Goal: Task Accomplishment & Management: Use online tool/utility

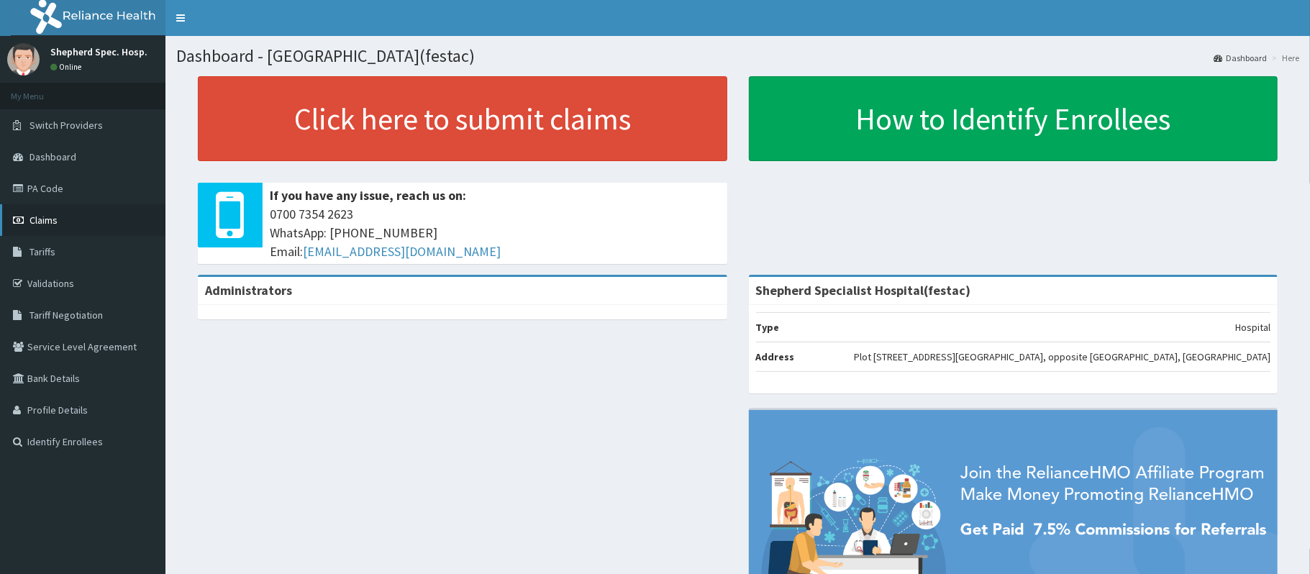
click at [65, 229] on link "Claims" at bounding box center [82, 220] width 165 height 32
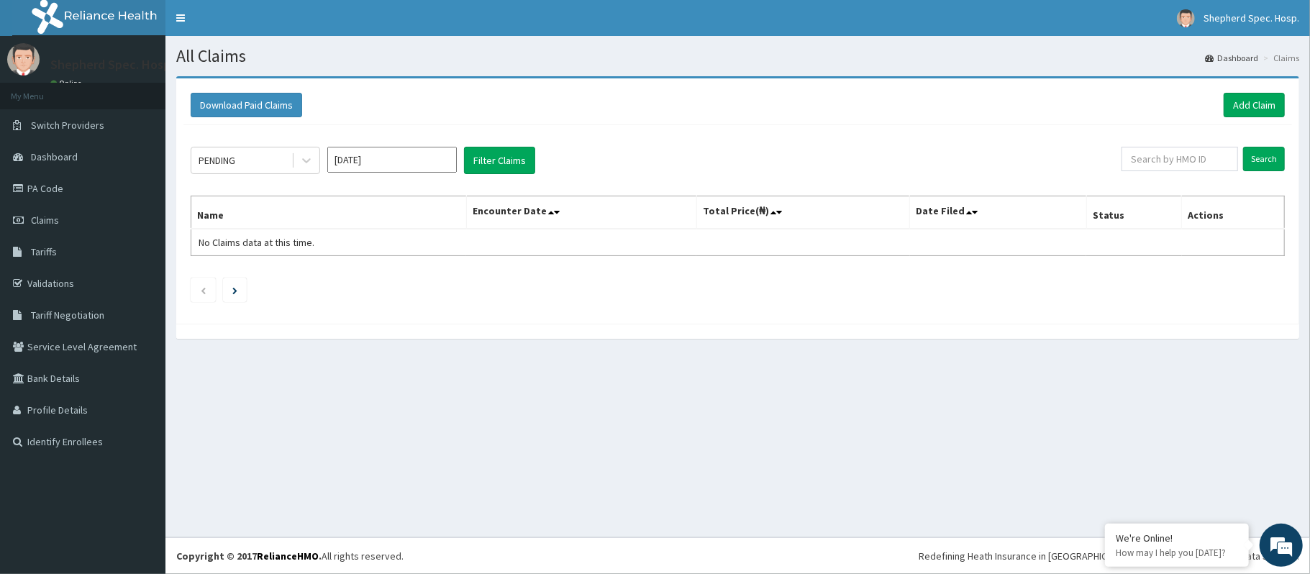
click at [1211, 145] on div "PENDING [DATE] Filter Claims Search Name Encounter Date Total Price(₦) Date Fil…" at bounding box center [737, 220] width 1108 height 191
click at [1209, 160] on input "text" at bounding box center [1179, 159] width 117 height 24
paste input "RUY/10036/b"
drag, startPoint x: 1275, startPoint y: 165, endPoint x: 1183, endPoint y: 165, distance: 92.1
click at [1203, 168] on form "RUY/10036/b Search" at bounding box center [1192, 159] width 183 height 24
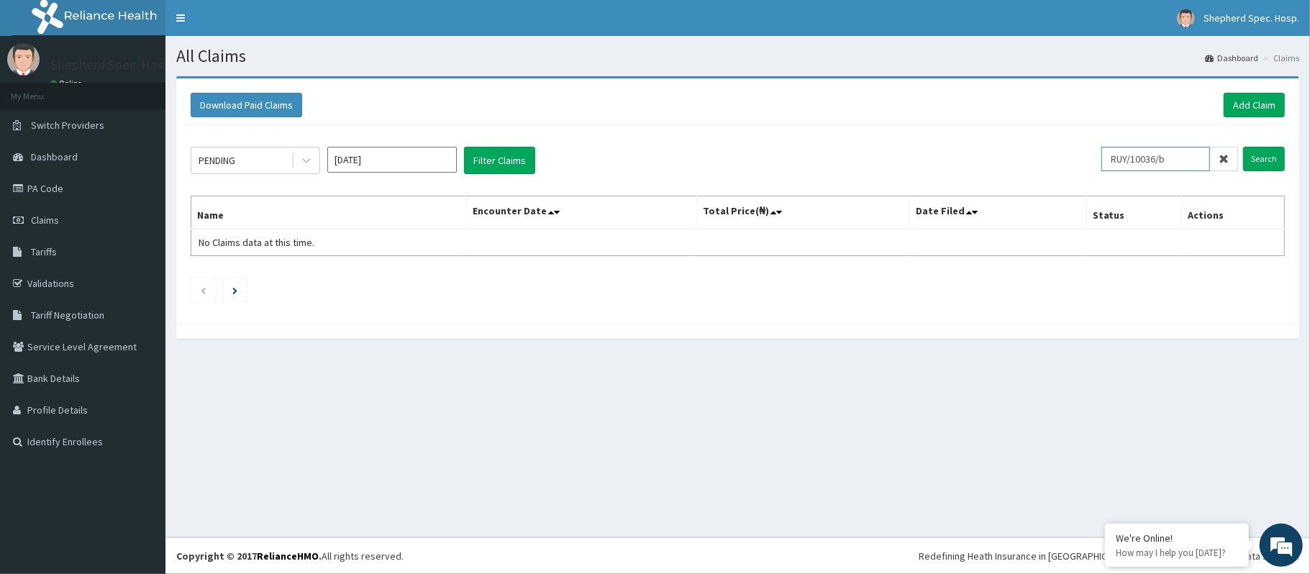
click at [1168, 161] on input "RUY/10036/b" at bounding box center [1155, 159] width 109 height 24
type input "RUY/10036/a"
click at [1267, 161] on input "Search" at bounding box center [1264, 159] width 42 height 24
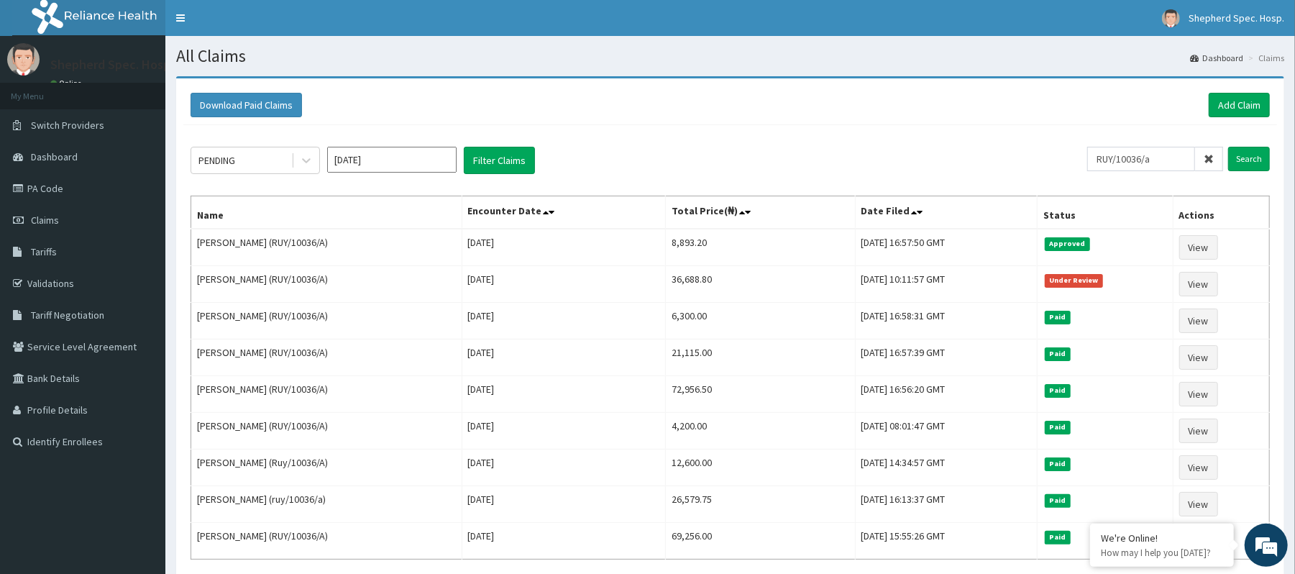
click at [334, 164] on input "Oct 2025" at bounding box center [391, 160] width 129 height 26
click at [683, 193] on div "PENDING Oct 2025 Filter Claims RUY/10036/a Search Name Encounter Date Total Pri…" at bounding box center [730, 372] width 1094 height 495
click at [1208, 165] on span at bounding box center [1209, 159] width 28 height 24
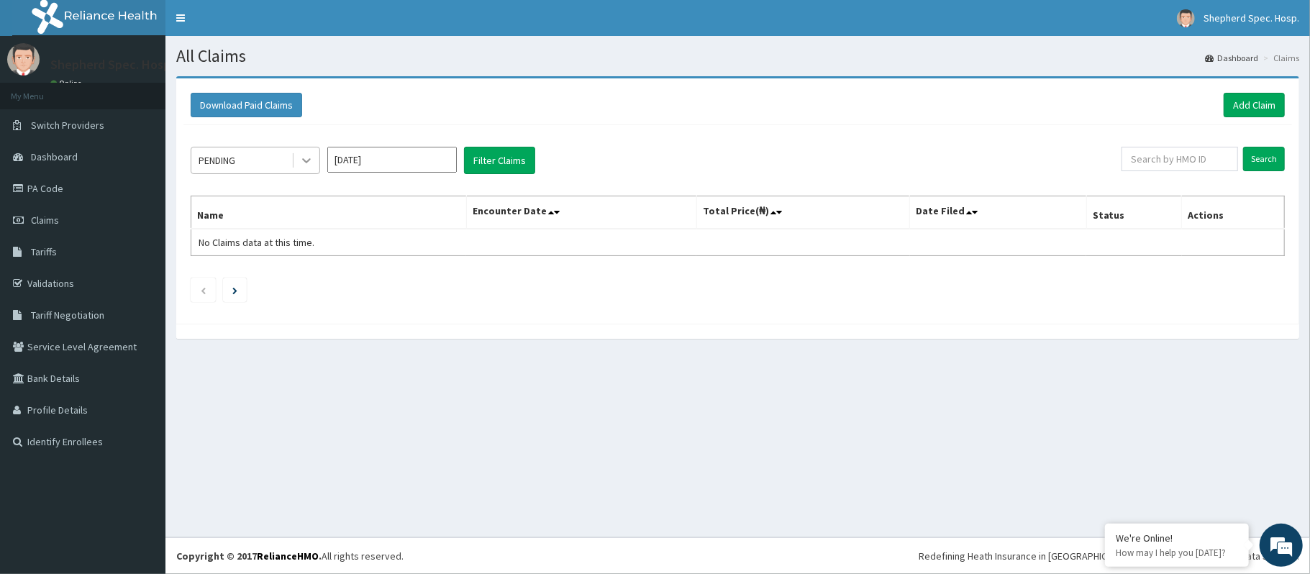
click at [308, 165] on icon at bounding box center [306, 160] width 14 height 14
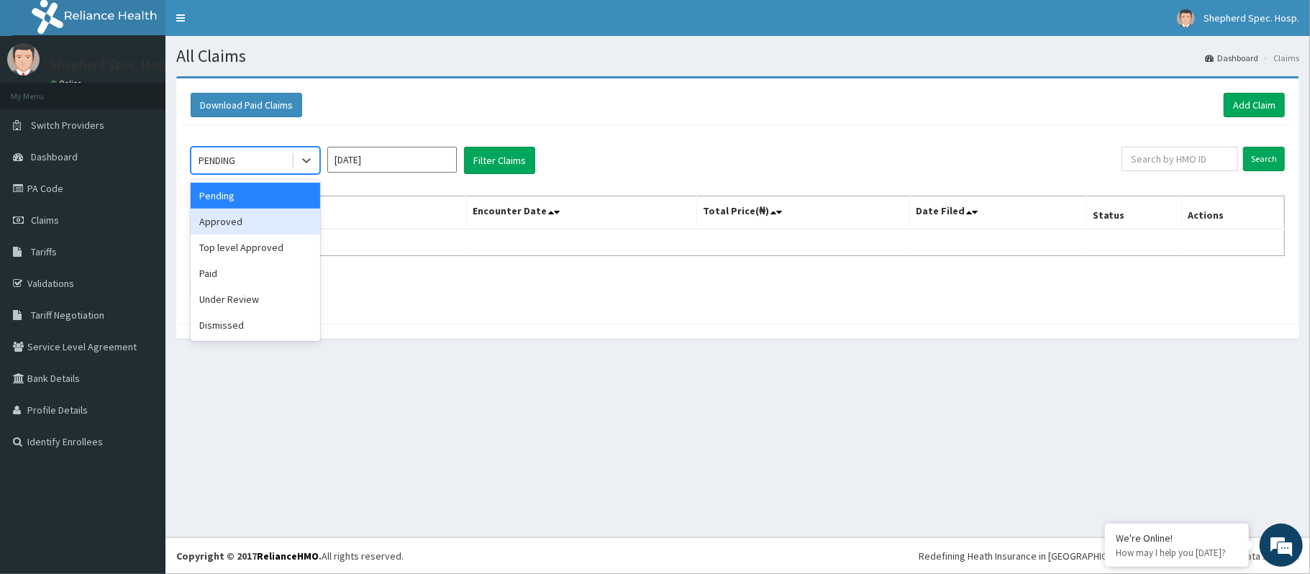
click at [237, 223] on div "Approved" at bounding box center [255, 222] width 129 height 26
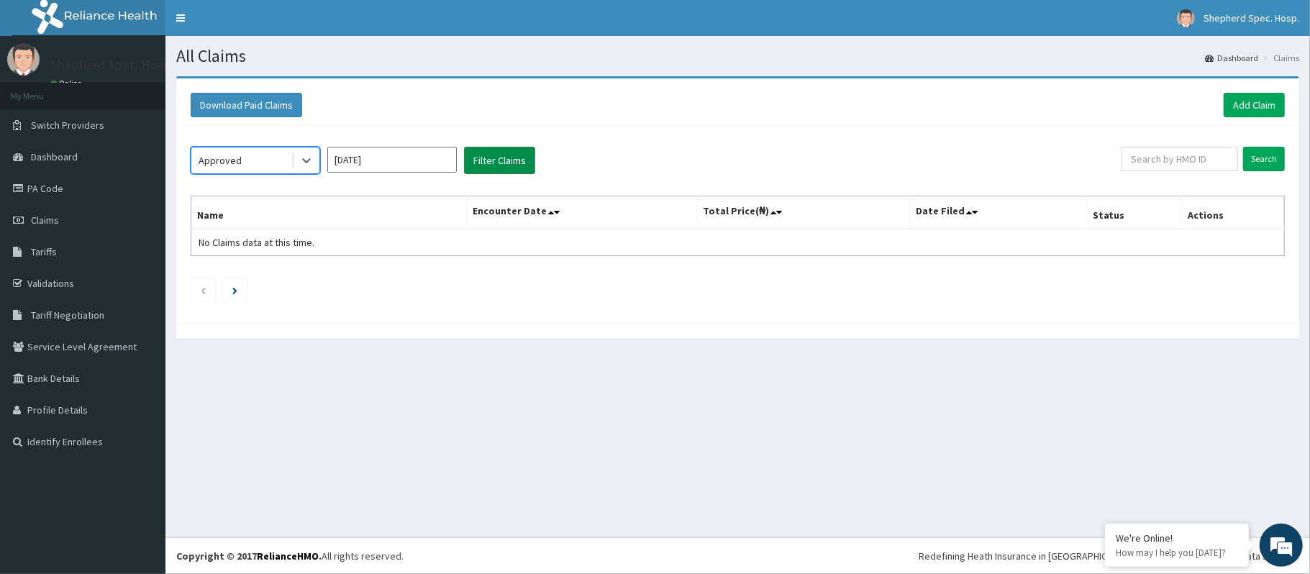
click at [480, 164] on button "Filter Claims" at bounding box center [499, 160] width 71 height 27
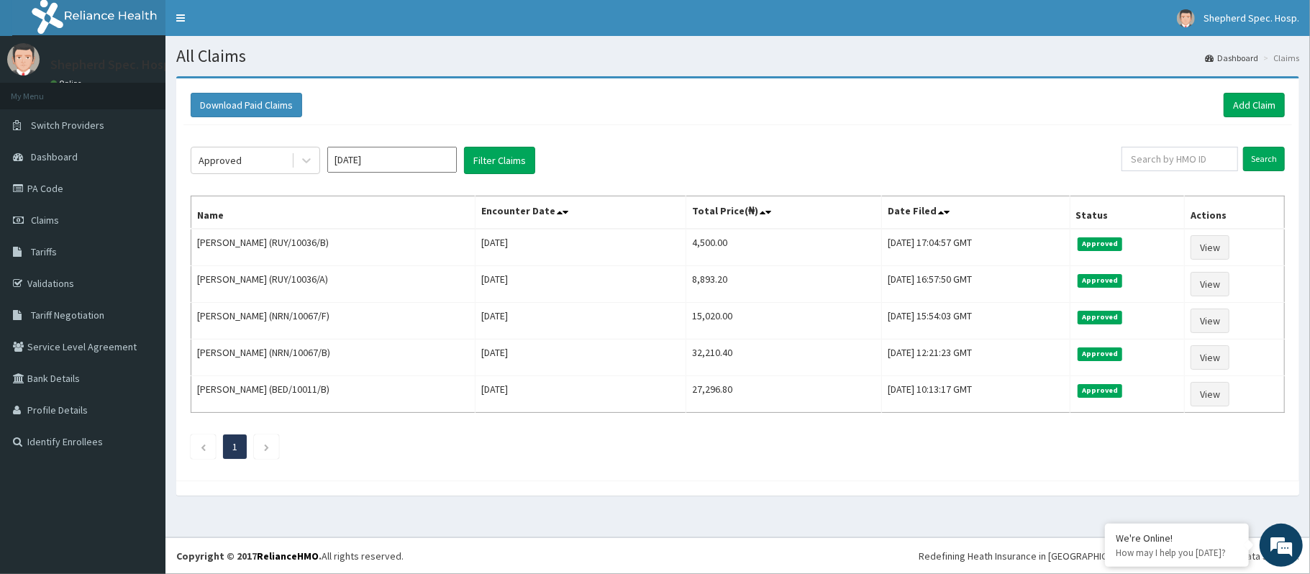
click at [332, 158] on input "Oct 2025" at bounding box center [391, 160] width 129 height 26
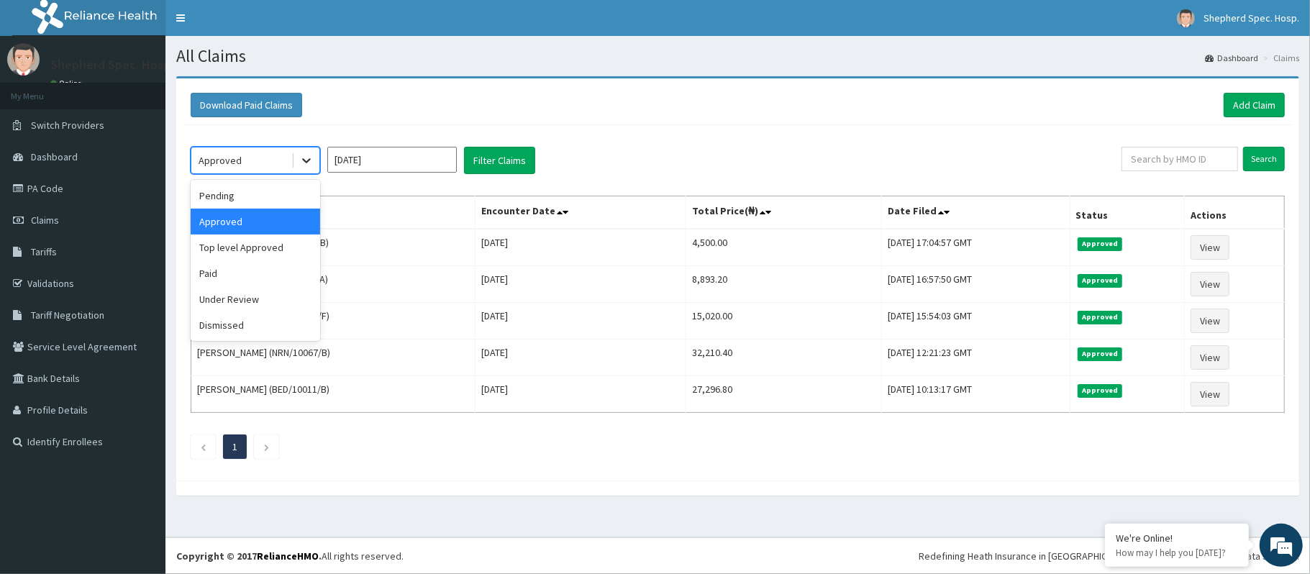
click at [301, 160] on icon at bounding box center [306, 160] width 14 height 14
click at [246, 260] on div "Top level Approved" at bounding box center [255, 247] width 129 height 26
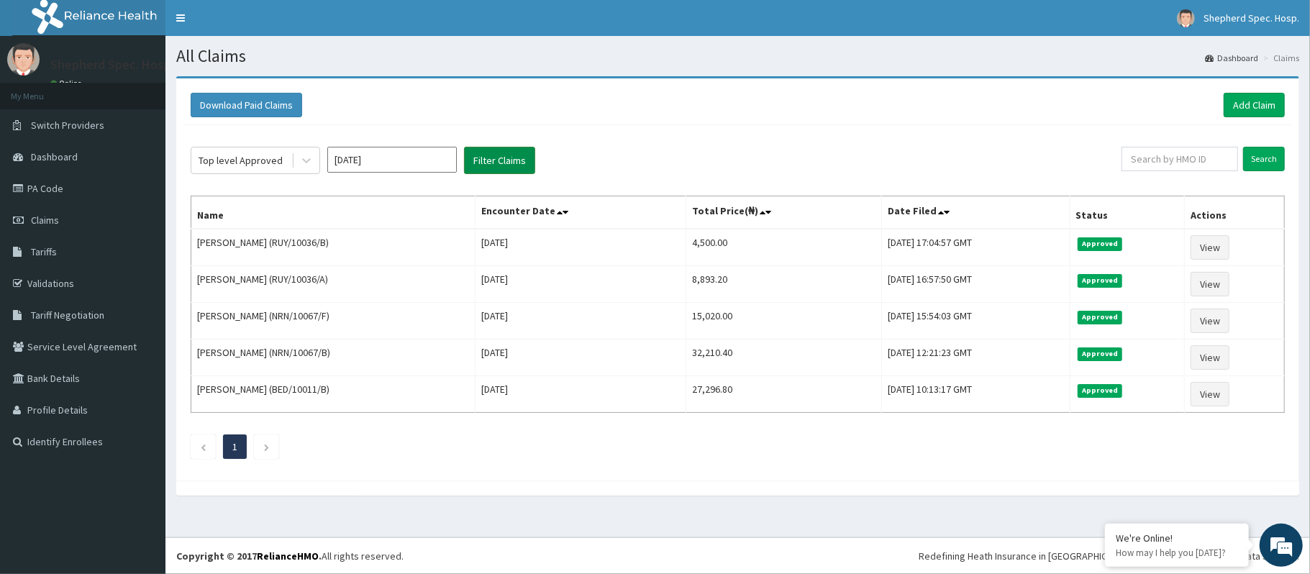
click at [506, 170] on button "Filter Claims" at bounding box center [499, 160] width 71 height 27
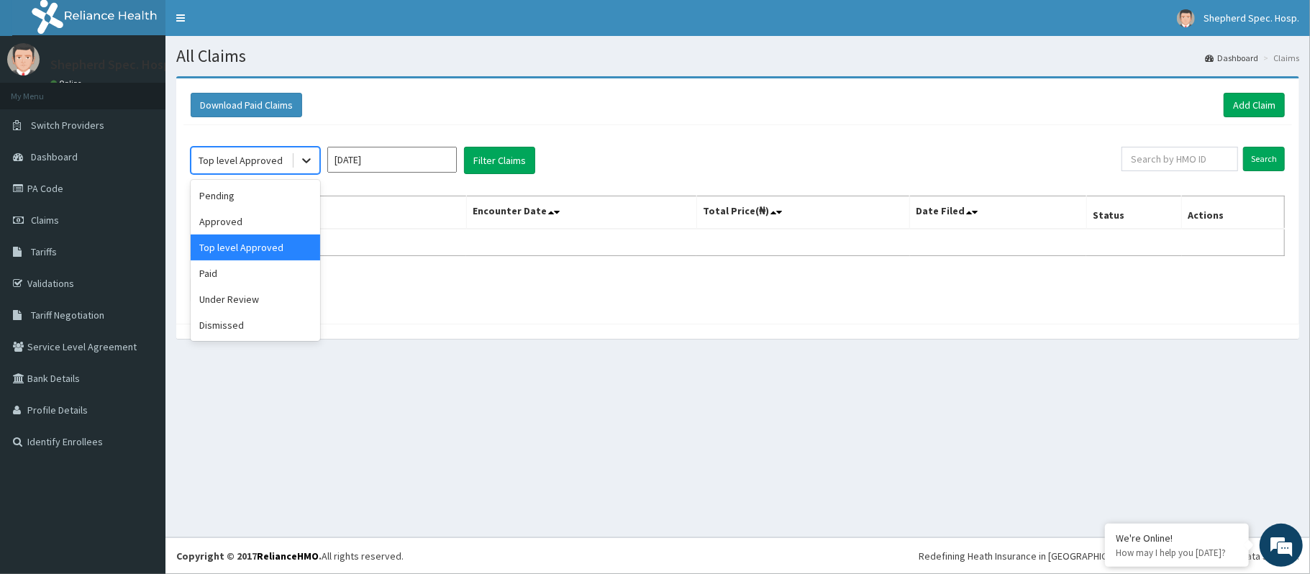
click at [299, 162] on div at bounding box center [306, 160] width 26 height 26
drag, startPoint x: 246, startPoint y: 286, endPoint x: 250, endPoint y: 276, distance: 11.0
click at [250, 276] on div "Pending Approved Top level Approved Paid Under Review Dismissed" at bounding box center [255, 260] width 129 height 161
click at [250, 276] on div "Paid" at bounding box center [255, 273] width 129 height 26
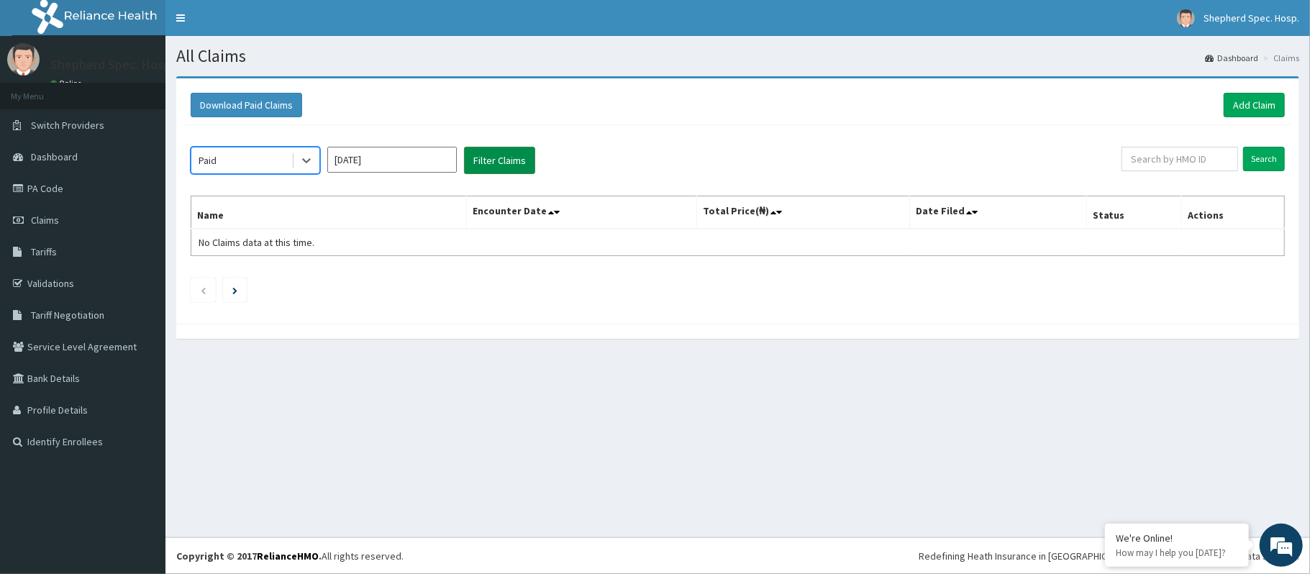
click at [509, 151] on button "Filter Claims" at bounding box center [499, 160] width 71 height 27
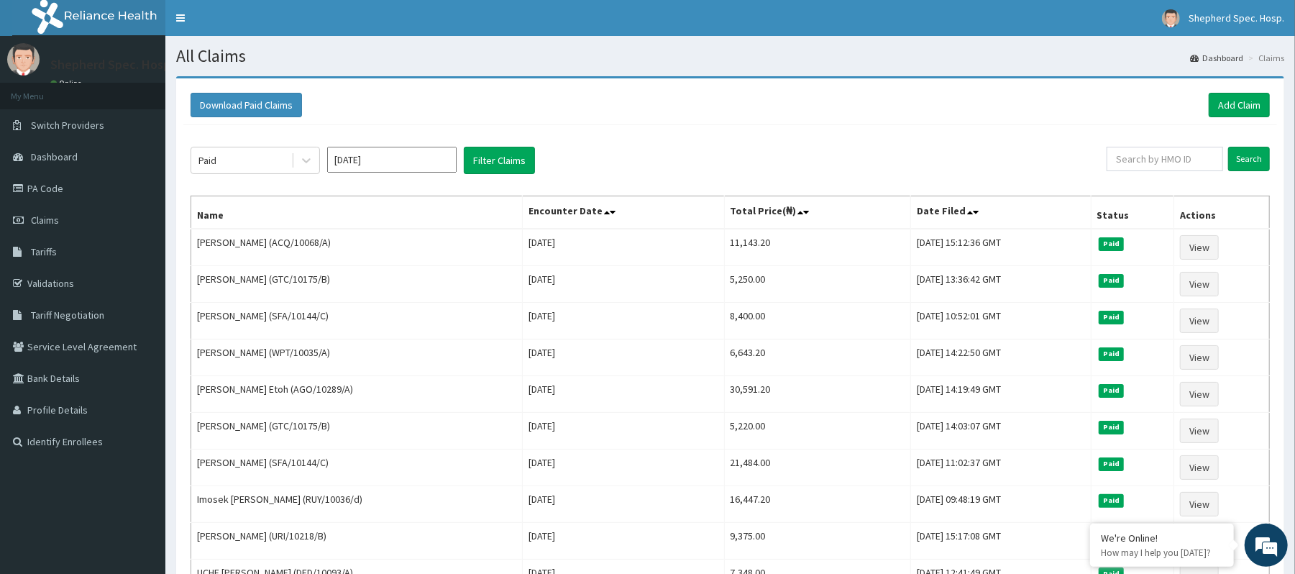
click at [1152, 173] on div "Search" at bounding box center [1188, 160] width 163 height 27
click at [1155, 164] on input "text" at bounding box center [1165, 159] width 117 height 24
type input "s"
type input "SKN/10193/A"
click at [1257, 148] on input "Search" at bounding box center [1249, 159] width 42 height 24
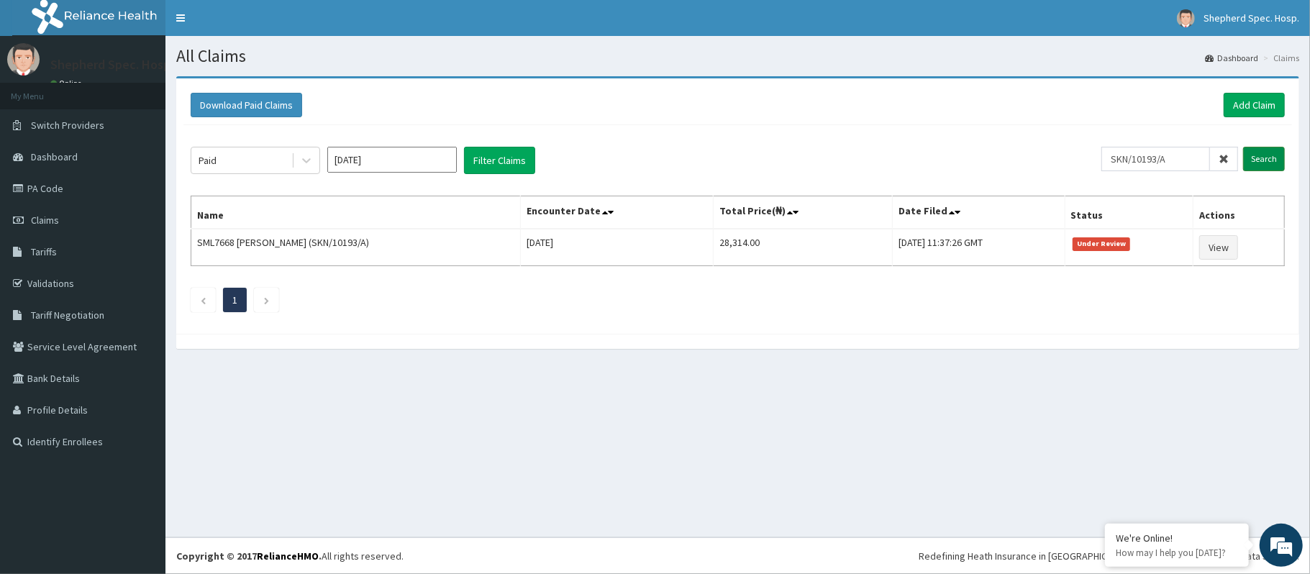
click at [1255, 164] on input "Search" at bounding box center [1264, 159] width 42 height 24
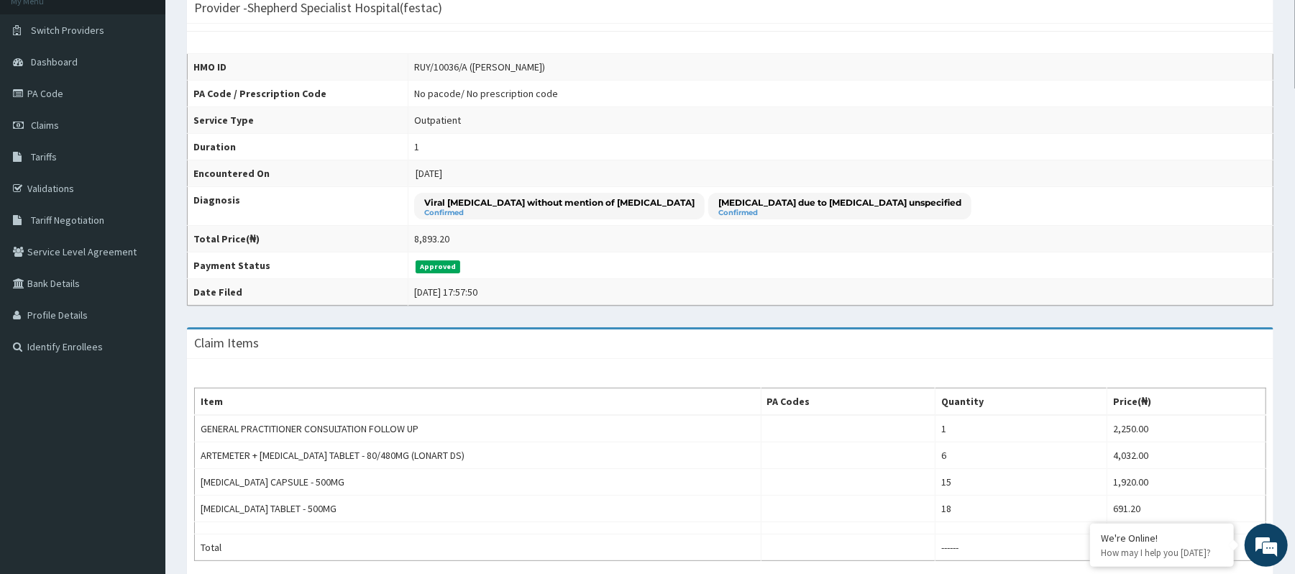
scroll to position [96, 0]
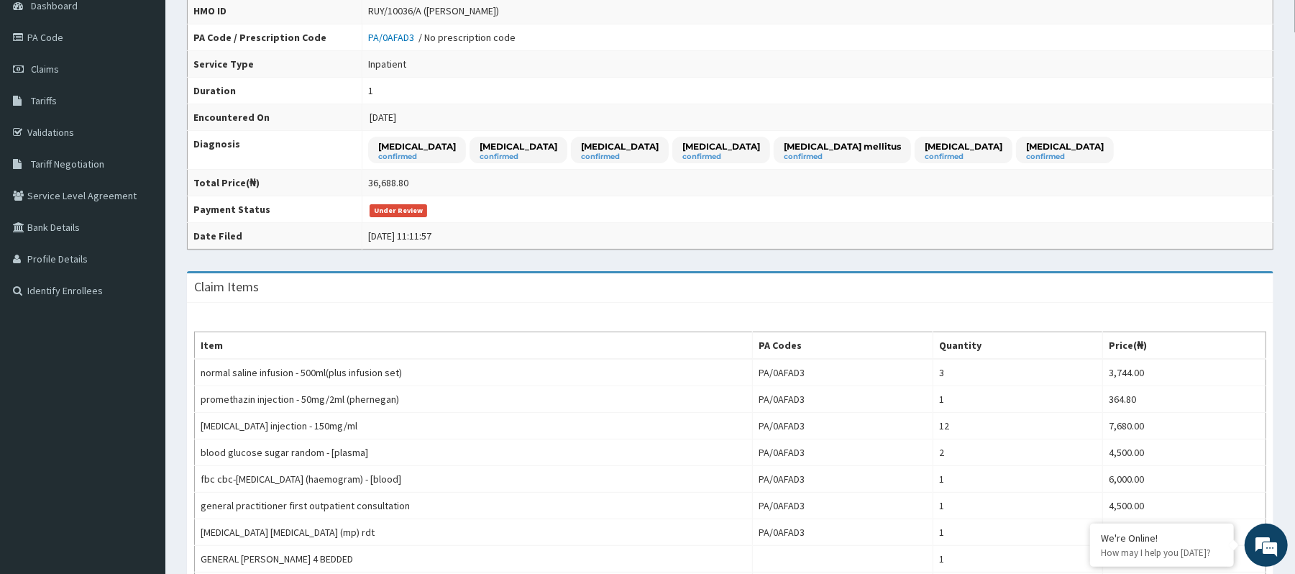
scroll to position [191, 0]
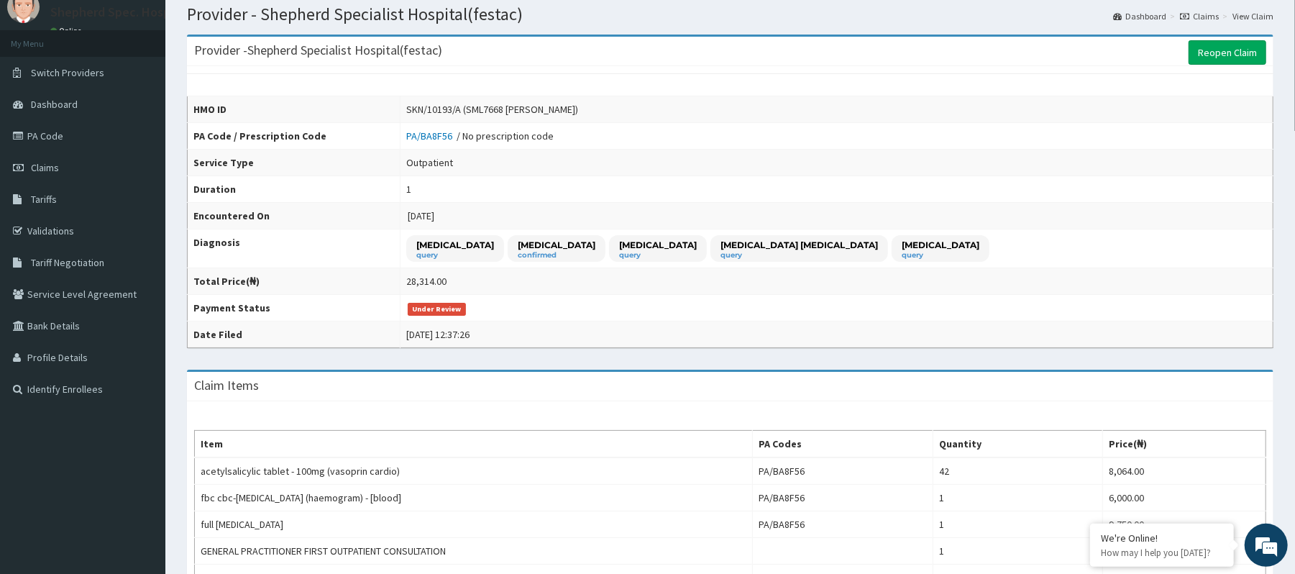
scroll to position [96, 0]
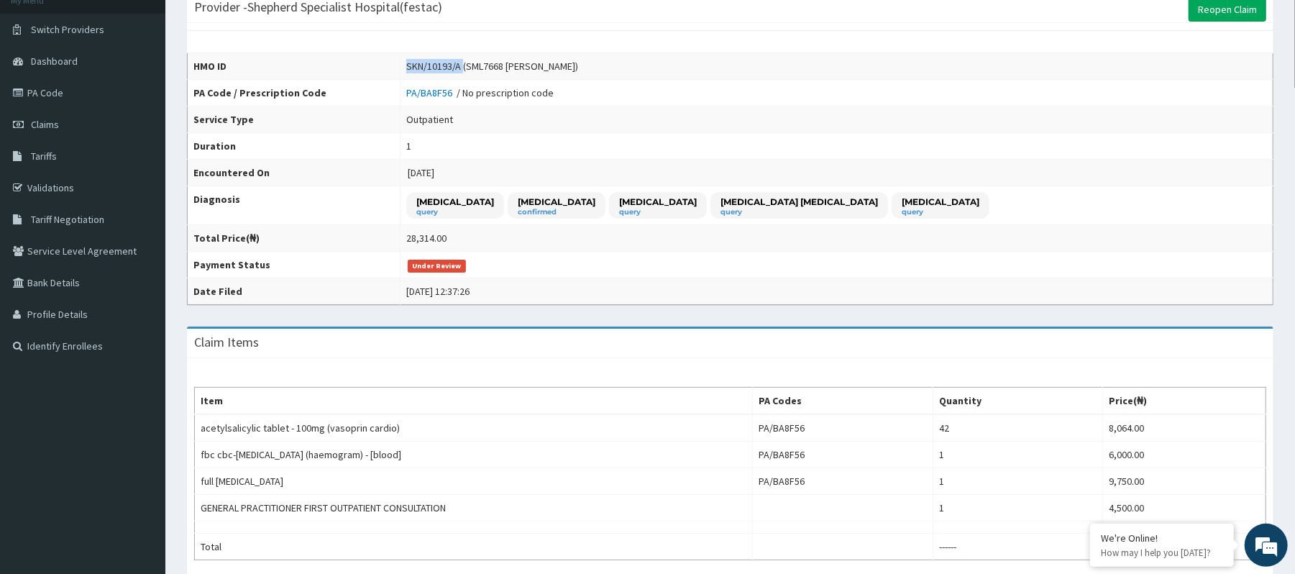
drag, startPoint x: 466, startPoint y: 66, endPoint x: 416, endPoint y: 58, distance: 51.1
click at [416, 58] on td "SKN/10193/A (SML7668 BENJAMIN OLUWAYOMI BALOGUN)" at bounding box center [837, 66] width 873 height 27
copy div "SKN/10193/A"
click at [45, 128] on span "Claims" at bounding box center [45, 124] width 28 height 13
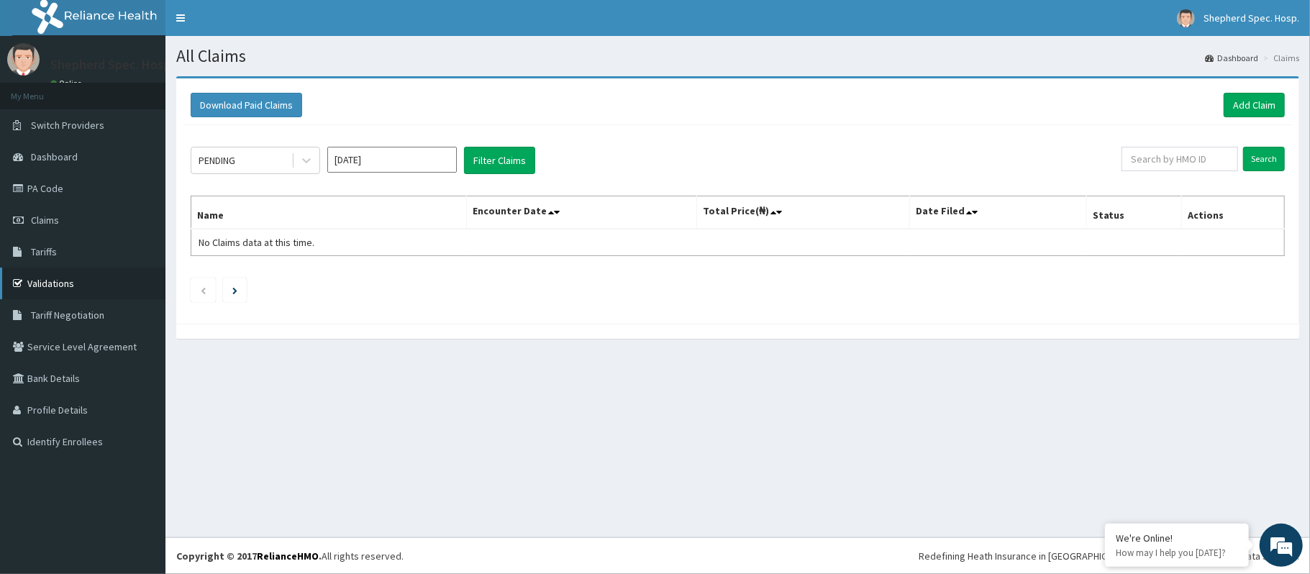
click at [58, 273] on link "Validations" at bounding box center [82, 284] width 165 height 32
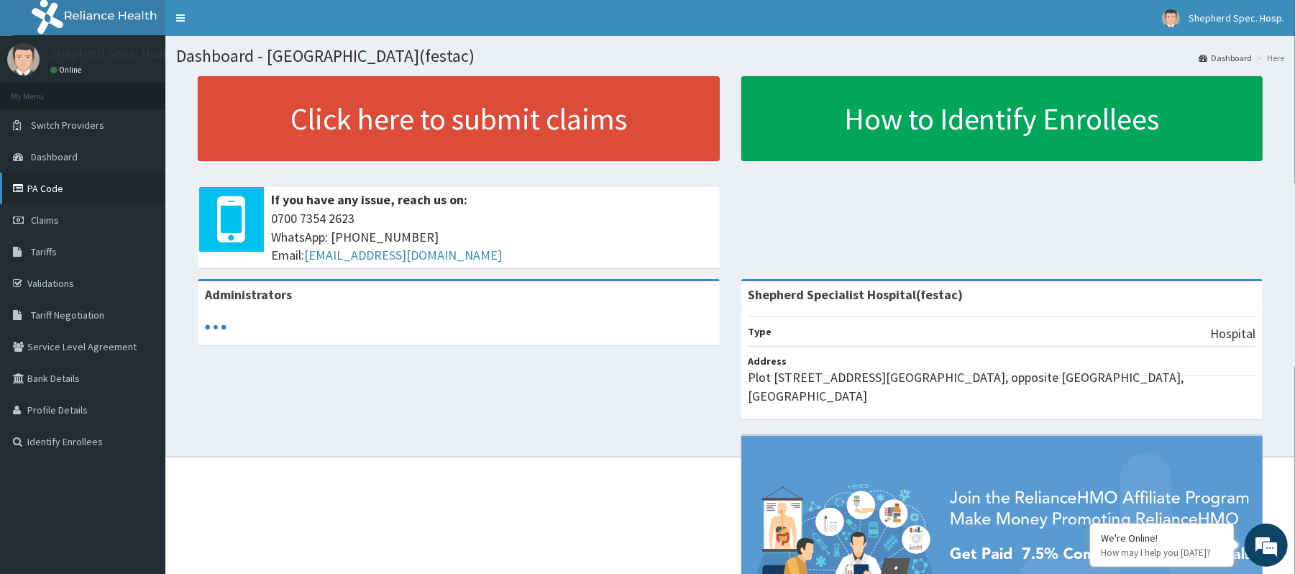
click at [53, 188] on link "PA Code" at bounding box center [82, 189] width 165 height 32
